Goal: Find specific page/section

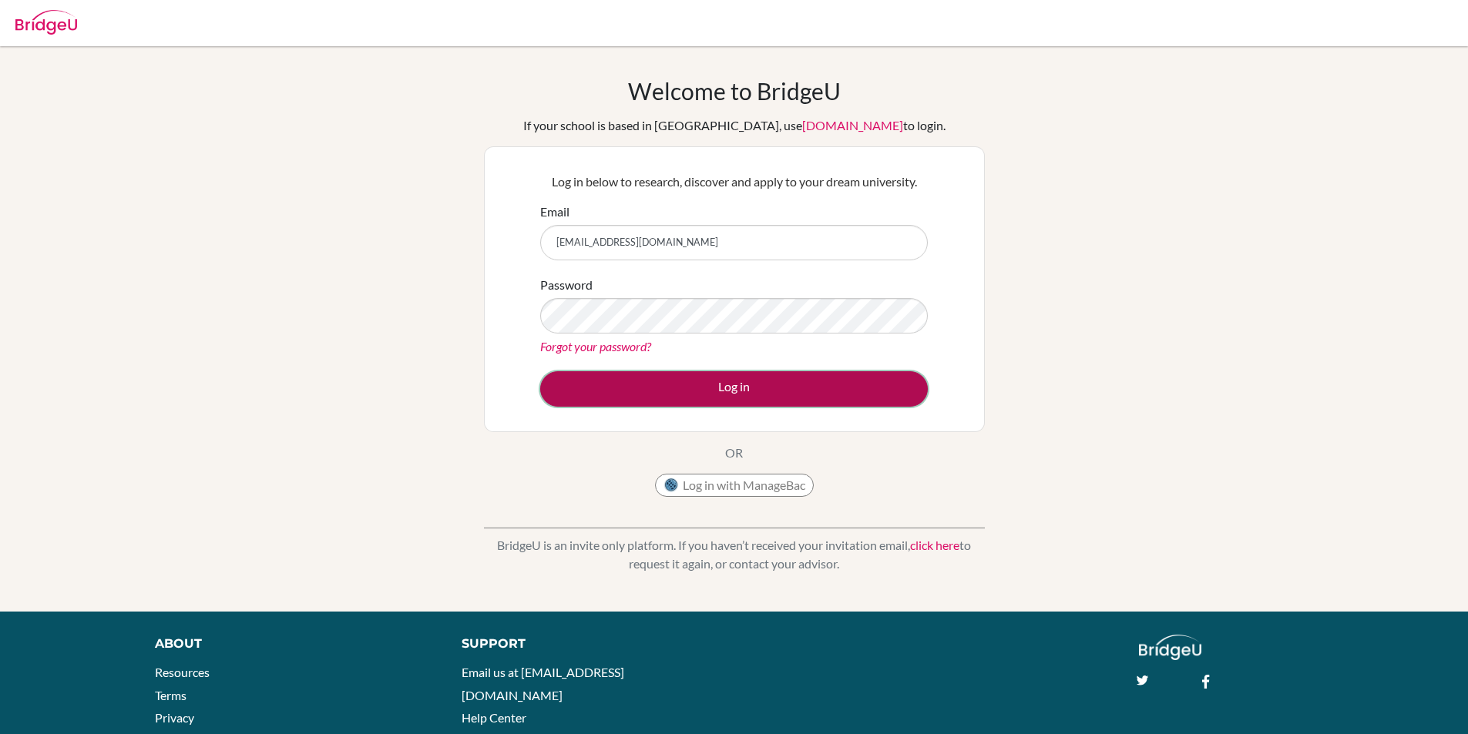
click at [817, 379] on button "Log in" at bounding box center [734, 388] width 388 height 35
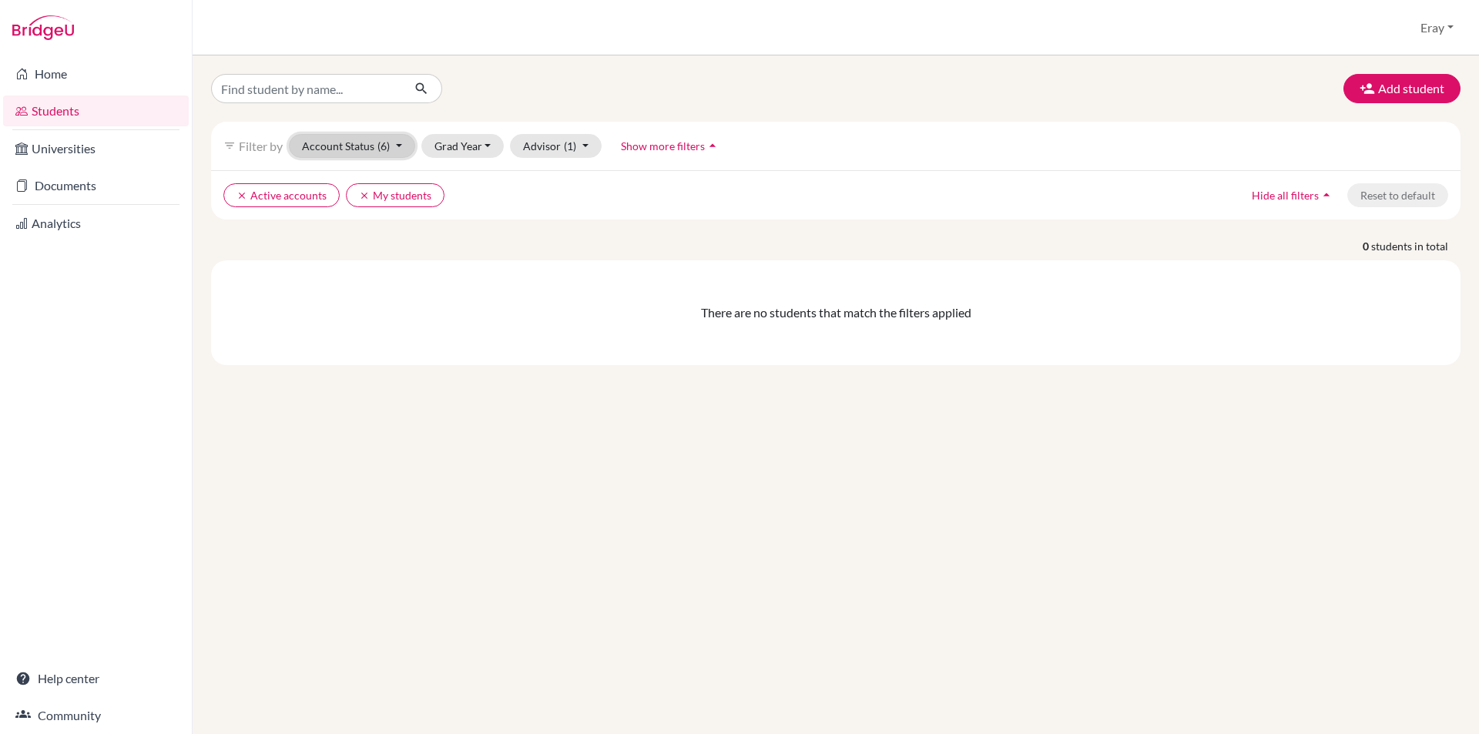
click at [351, 135] on button "Account Status (6)" at bounding box center [352, 146] width 126 height 24
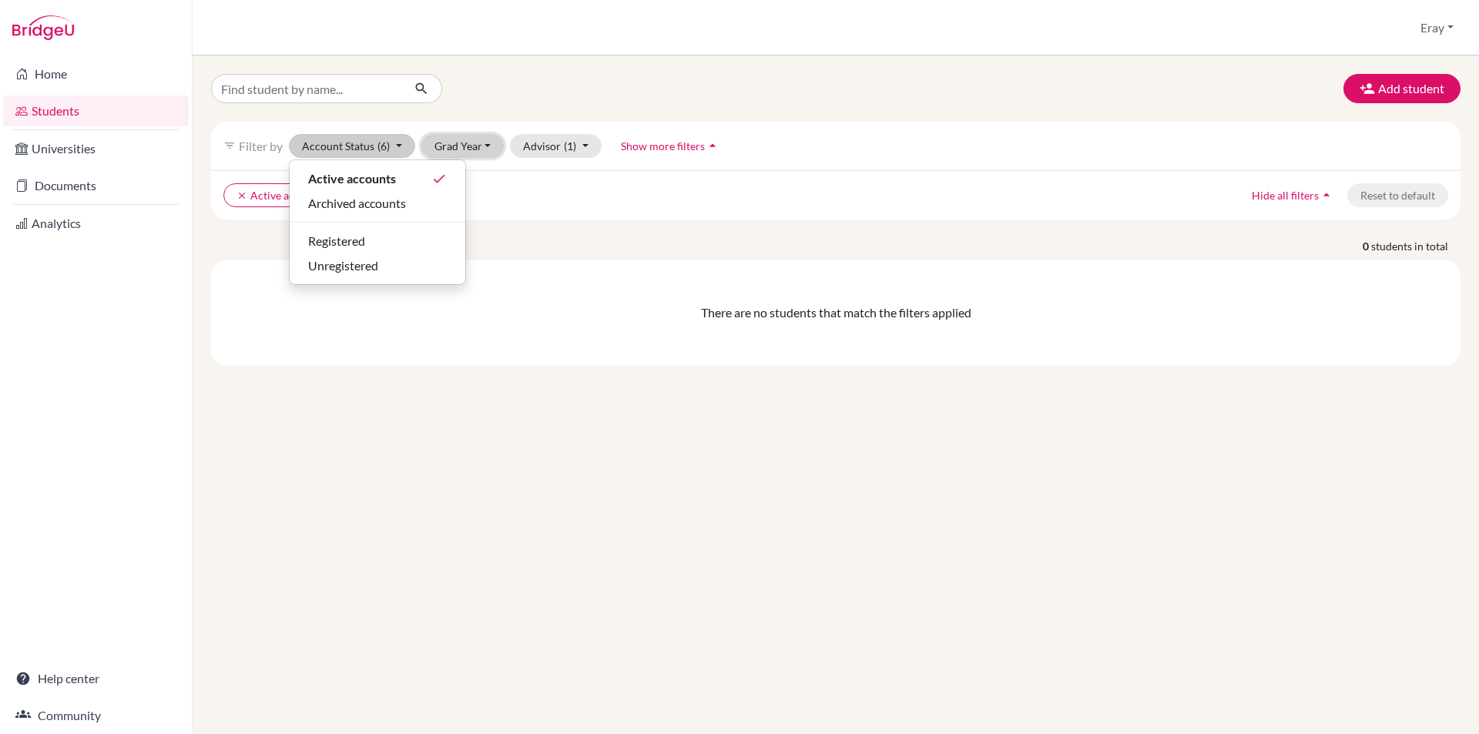
click at [451, 155] on button "Grad Year" at bounding box center [462, 146] width 83 height 24
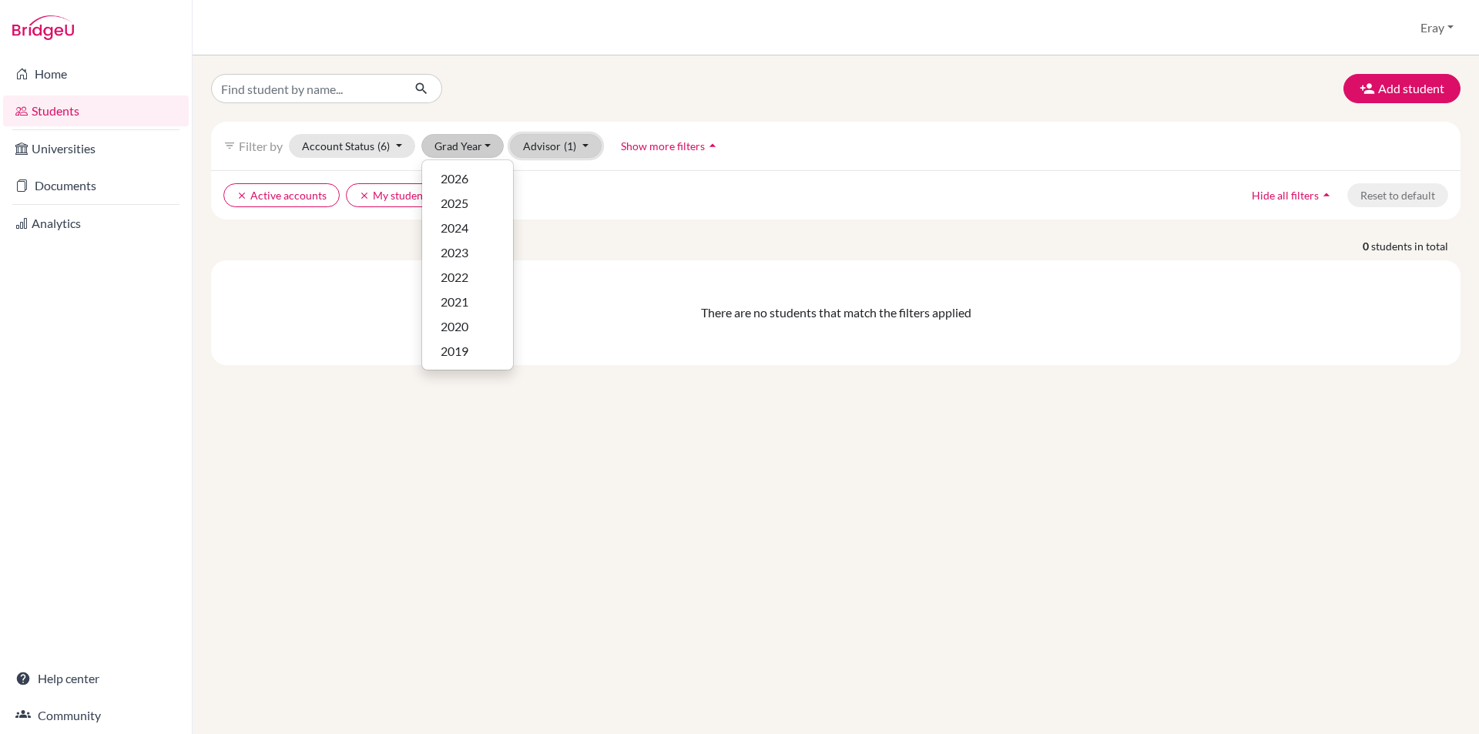
click at [579, 156] on button "Advisor (1)" at bounding box center [556, 146] width 92 height 24
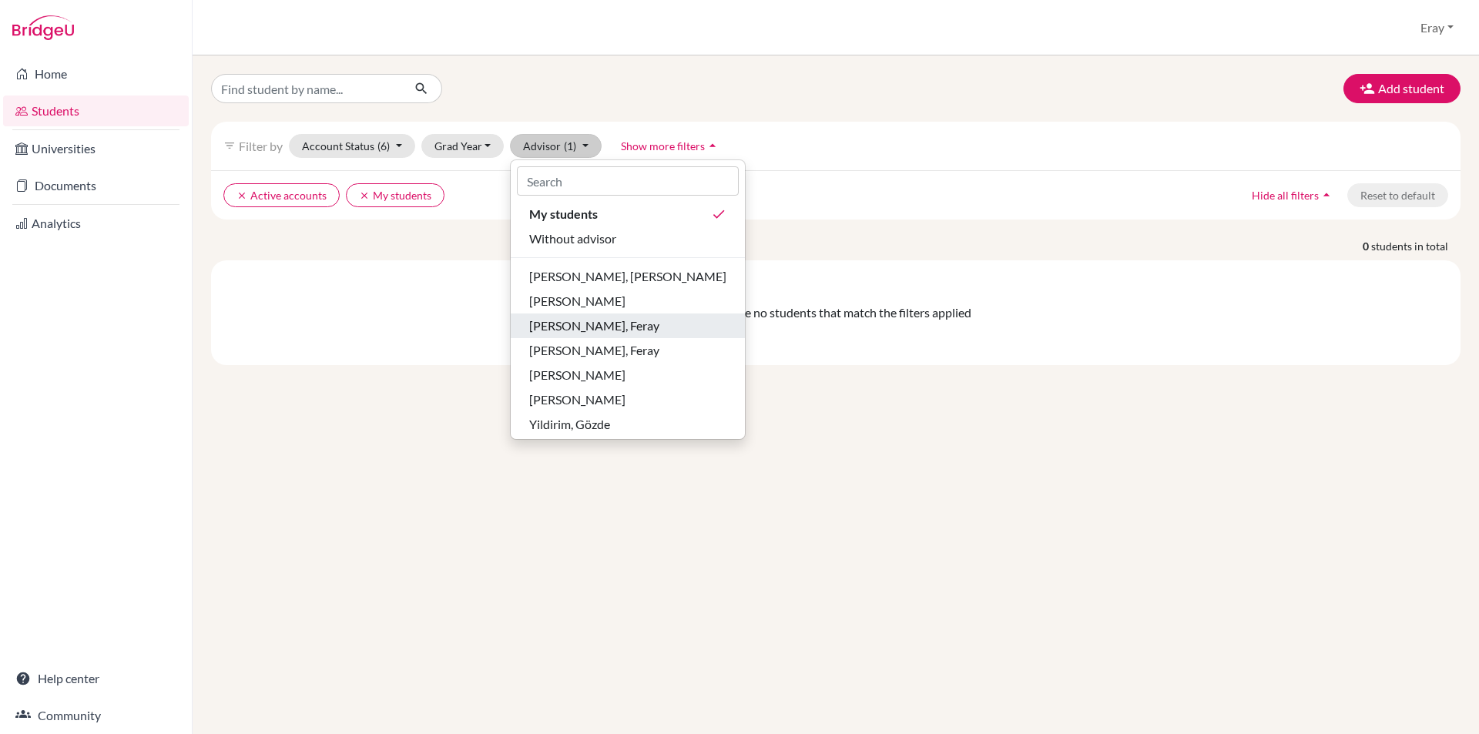
click at [645, 323] on div "Özdemir Gür, Feray" at bounding box center [627, 326] width 197 height 18
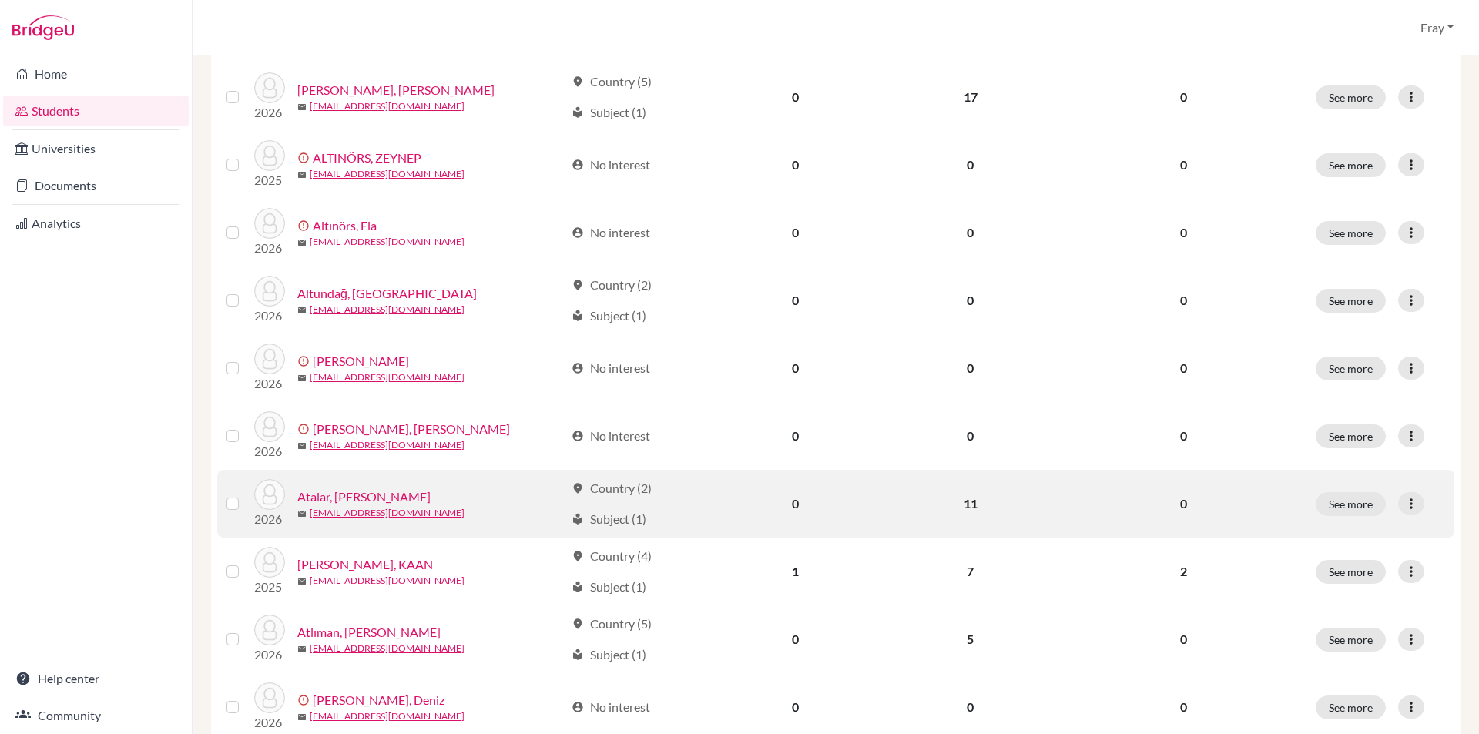
drag, startPoint x: 580, startPoint y: 391, endPoint x: 585, endPoint y: 432, distance: 41.9
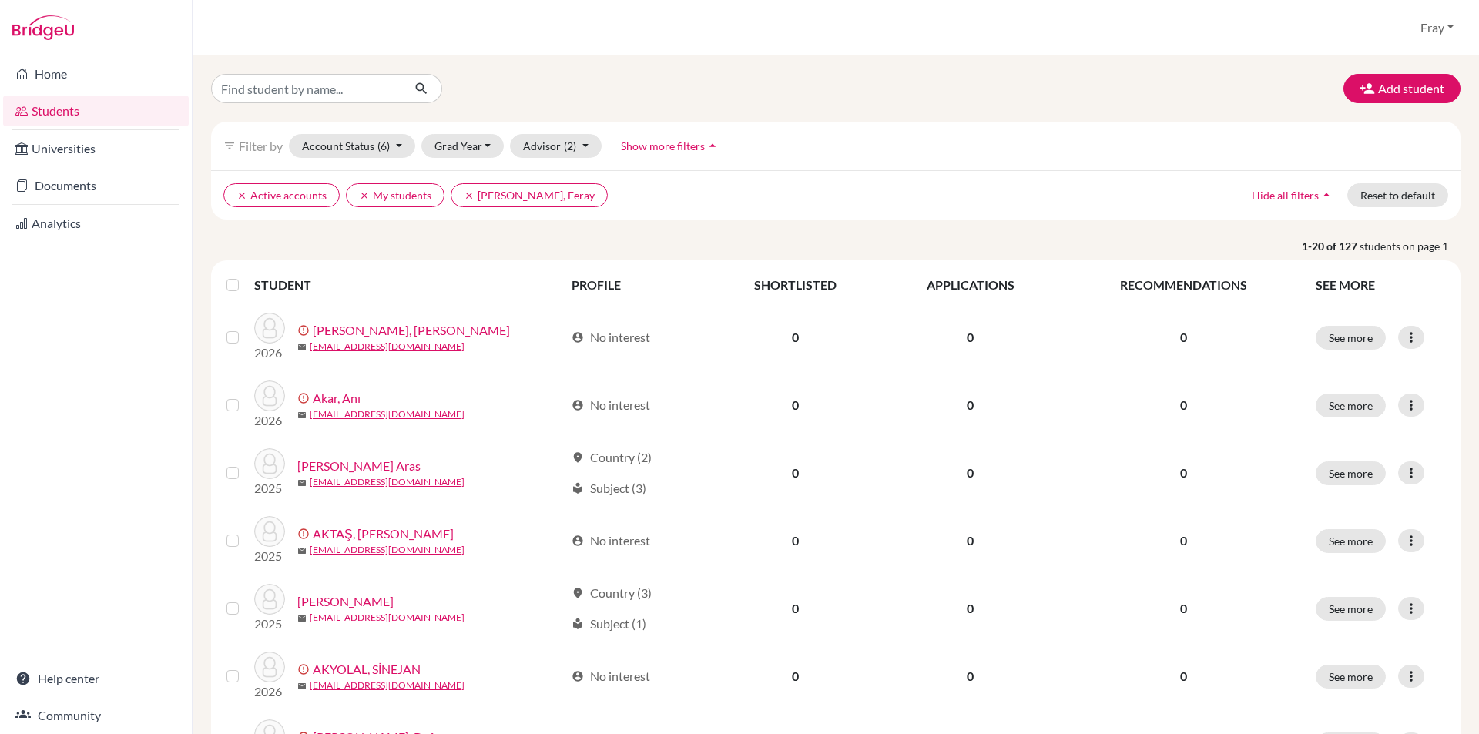
drag, startPoint x: 552, startPoint y: 328, endPoint x: 562, endPoint y: 80, distance: 248.3
click at [452, 147] on button "Grad Year" at bounding box center [462, 146] width 83 height 24
click at [451, 147] on button "Grad Year" at bounding box center [462, 146] width 83 height 24
click at [334, 78] on input "Find student by name..." at bounding box center [306, 88] width 191 height 29
type input "san"
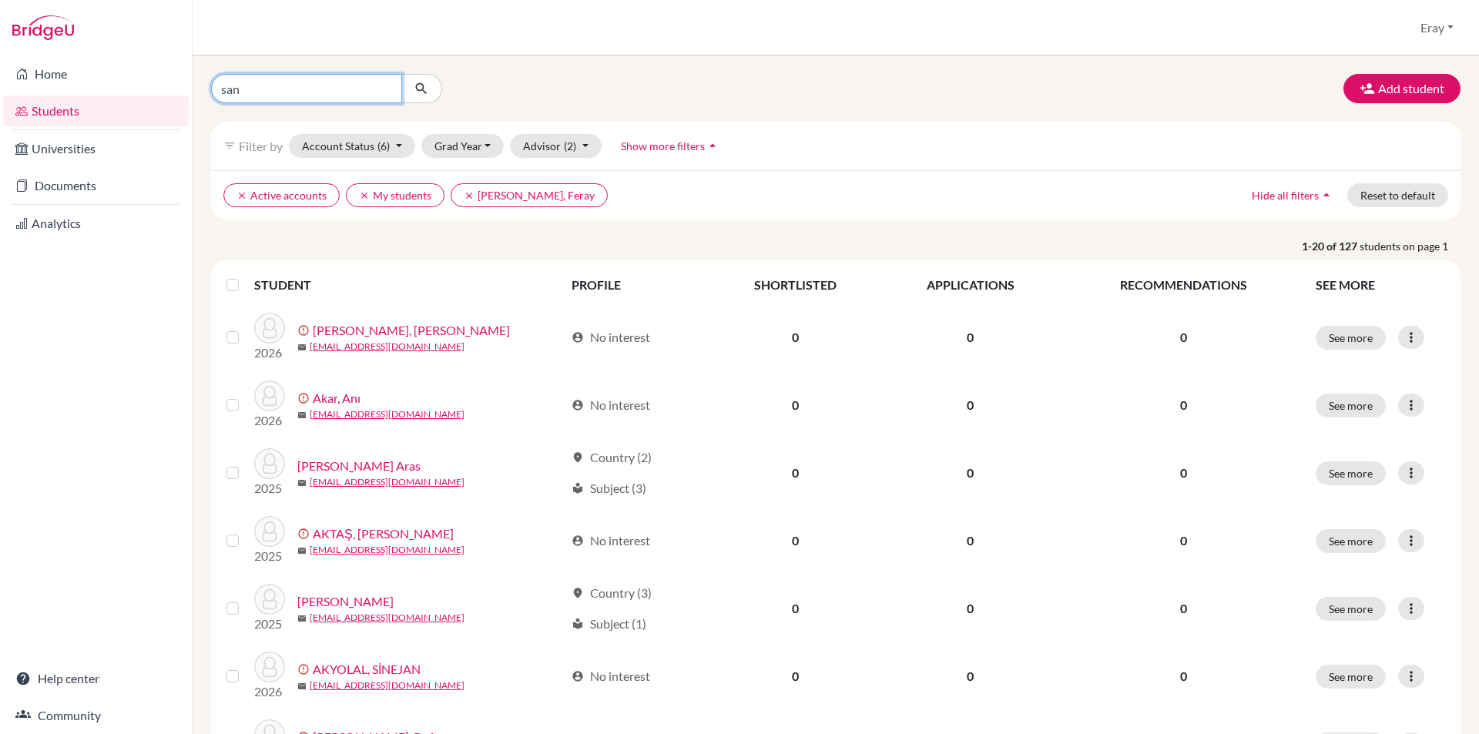
click button "submit" at bounding box center [421, 88] width 41 height 29
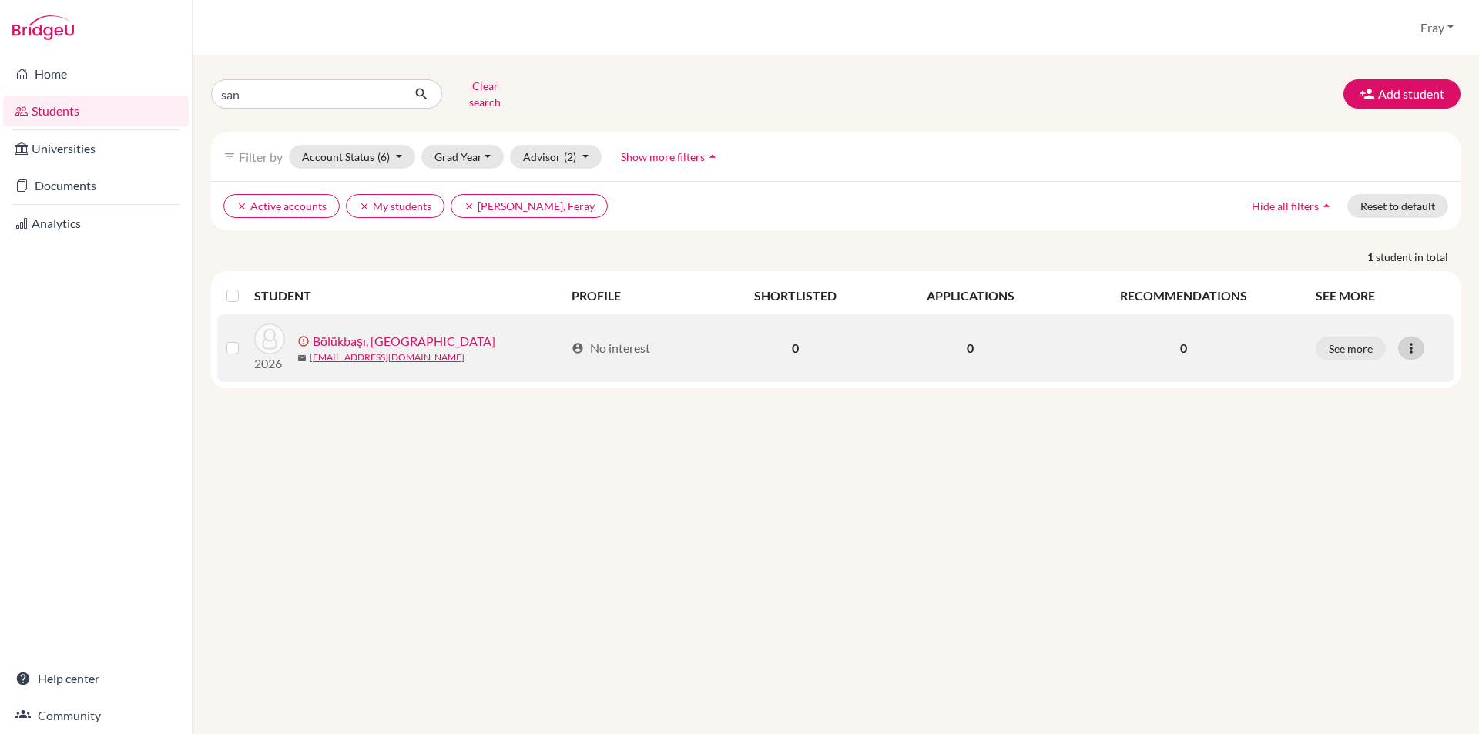
click at [1413, 341] on icon at bounding box center [1411, 348] width 15 height 15
